Goal: Find specific page/section: Find specific page/section

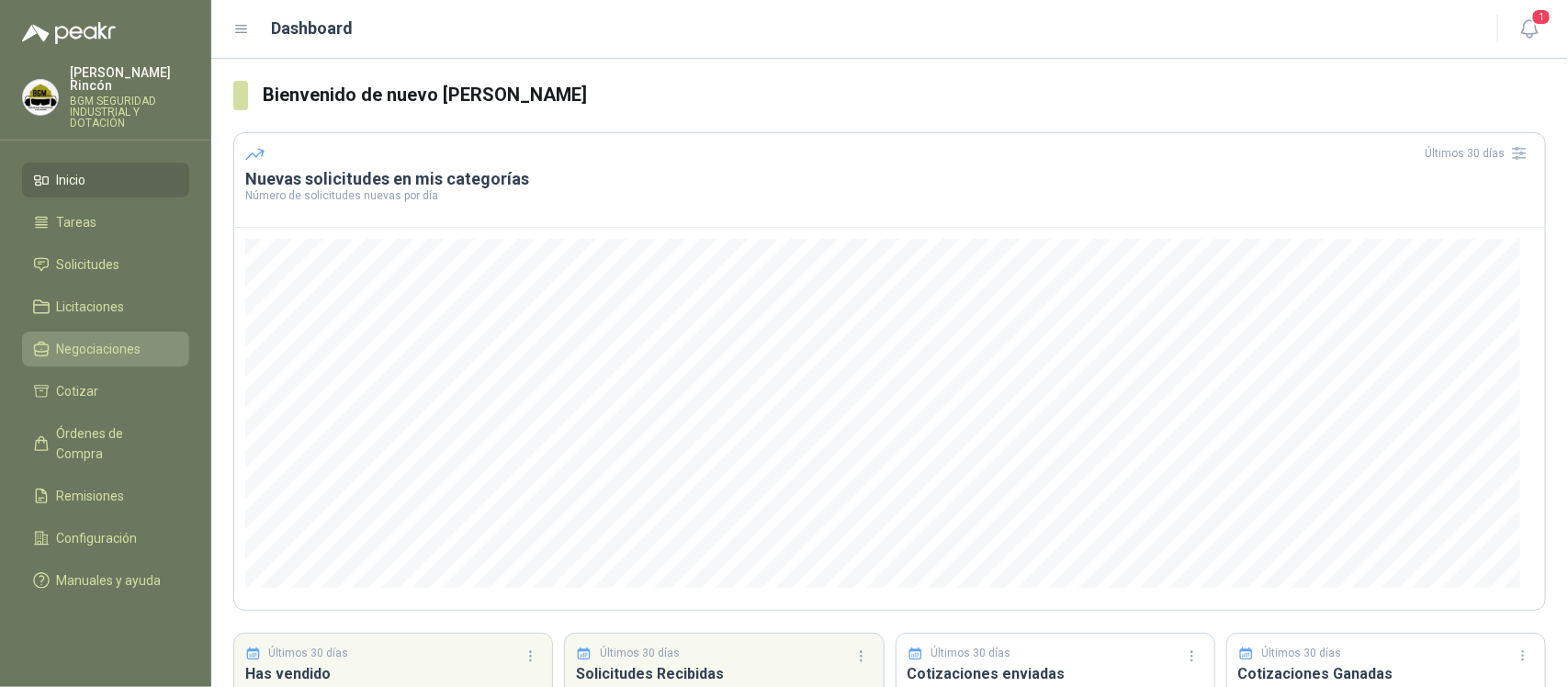
click at [120, 339] on span "Negociaciones" at bounding box center [99, 349] width 84 height 20
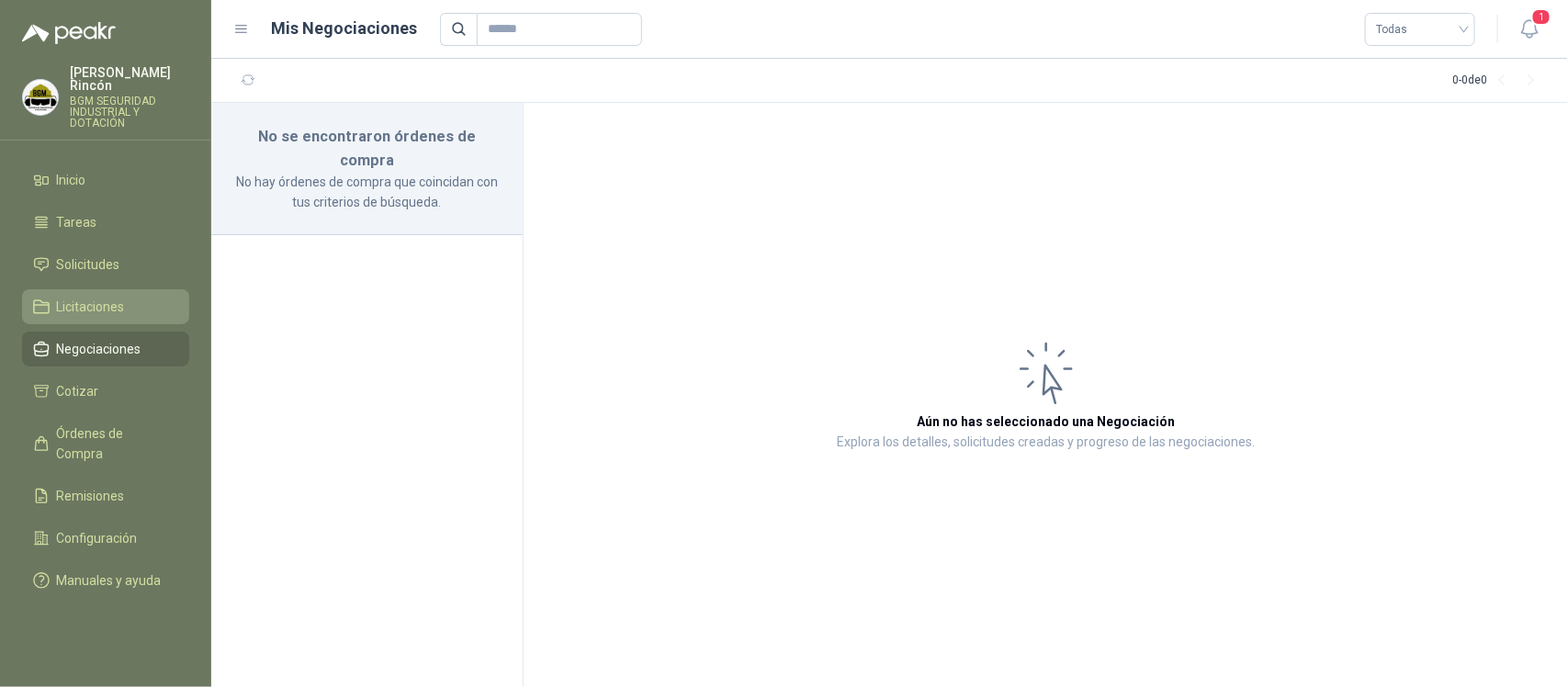
click at [122, 289] on link "Licitaciones" at bounding box center [105, 306] width 167 height 35
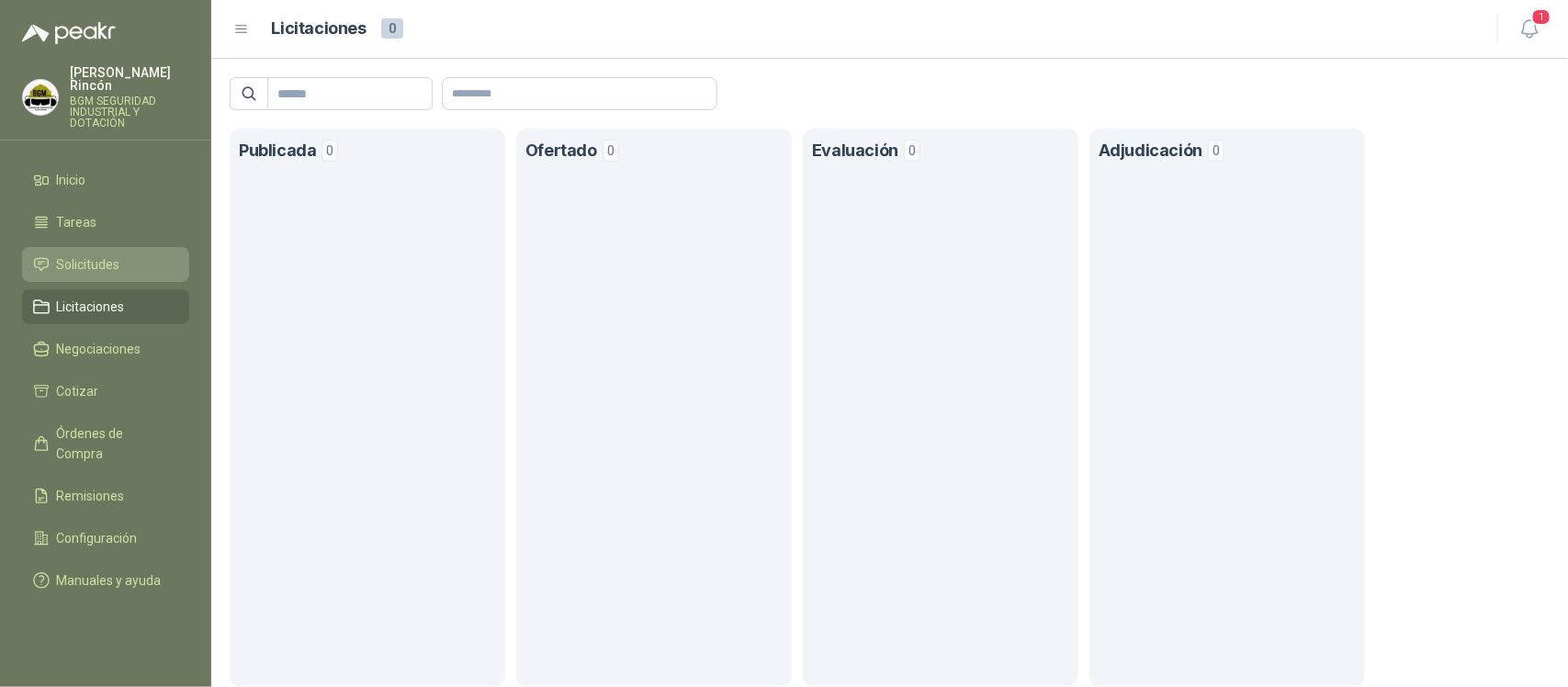
click at [140, 255] on li "Solicitudes" at bounding box center [105, 264] width 145 height 20
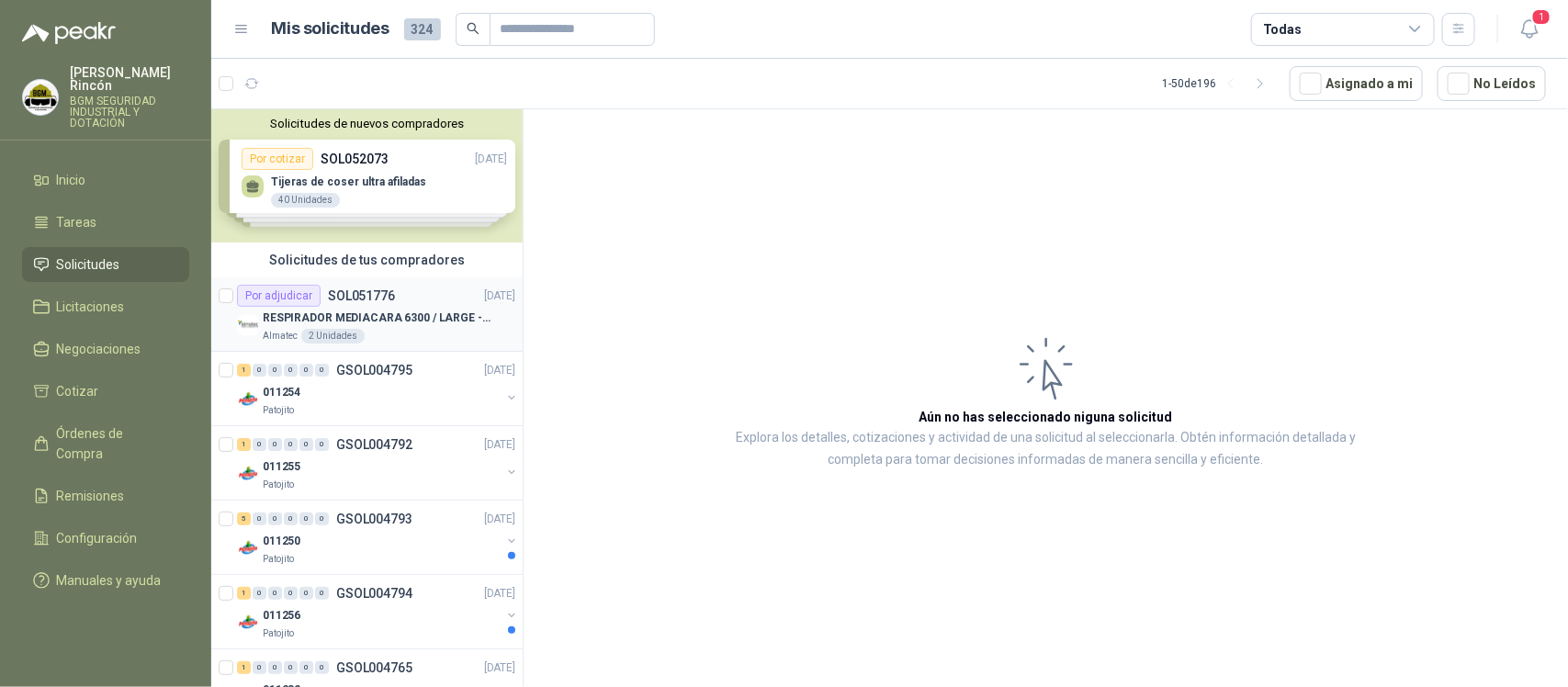
click at [445, 317] on p "RESPIRADOR MEDIACARA 6300 / LARGE - TALLA GRANDE" at bounding box center [376, 318] width 228 height 17
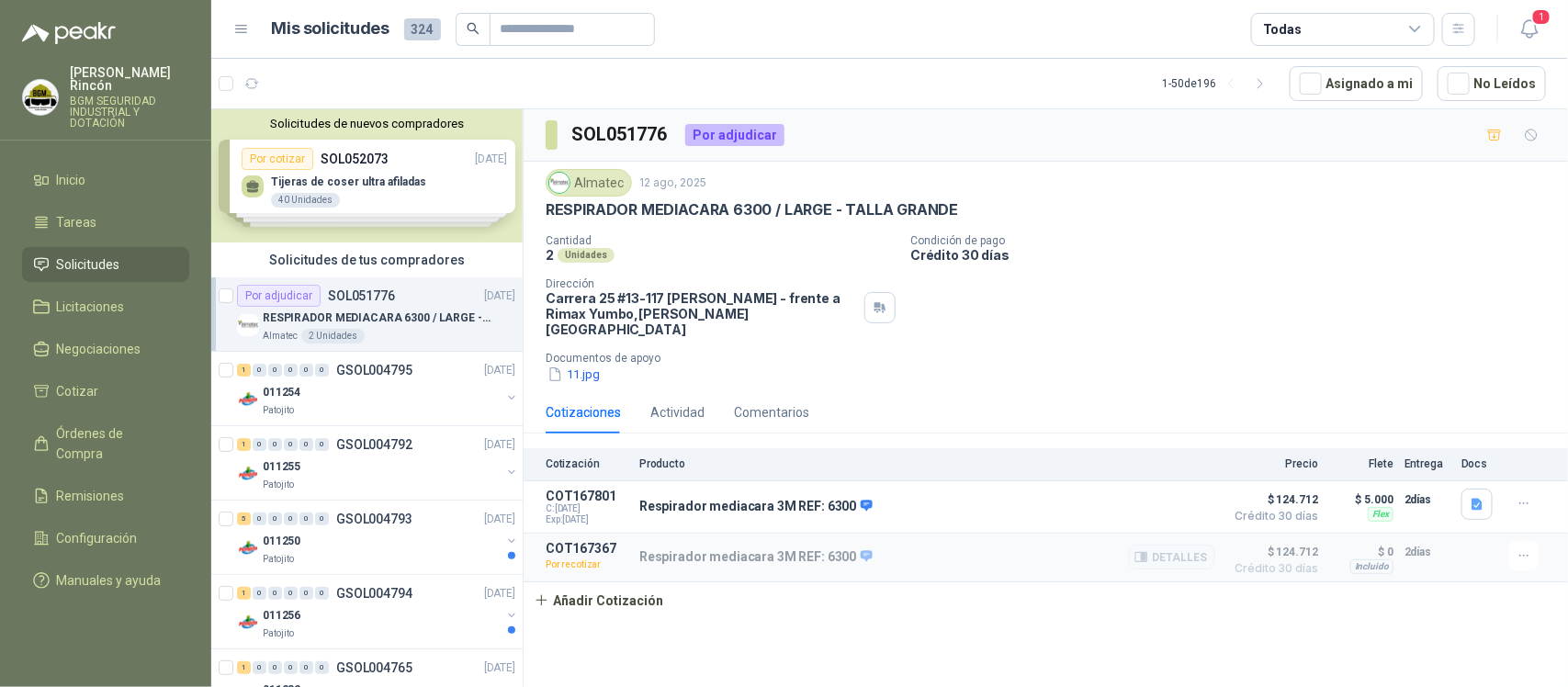
click at [580, 560] on p "Por recotizar" at bounding box center [586, 565] width 82 height 18
click at [580, 556] on p "Por recotizar" at bounding box center [586, 565] width 82 height 18
drag, startPoint x: 1403, startPoint y: 545, endPoint x: 901, endPoint y: 527, distance: 502.3
click at [901, 533] on article "COT167367 Por recotizar Respirador mediacara 3M REF: 6300 Detalles $ 124.712 Cr…" at bounding box center [1046, 557] width 1044 height 48
